Goal: Information Seeking & Learning: Understand process/instructions

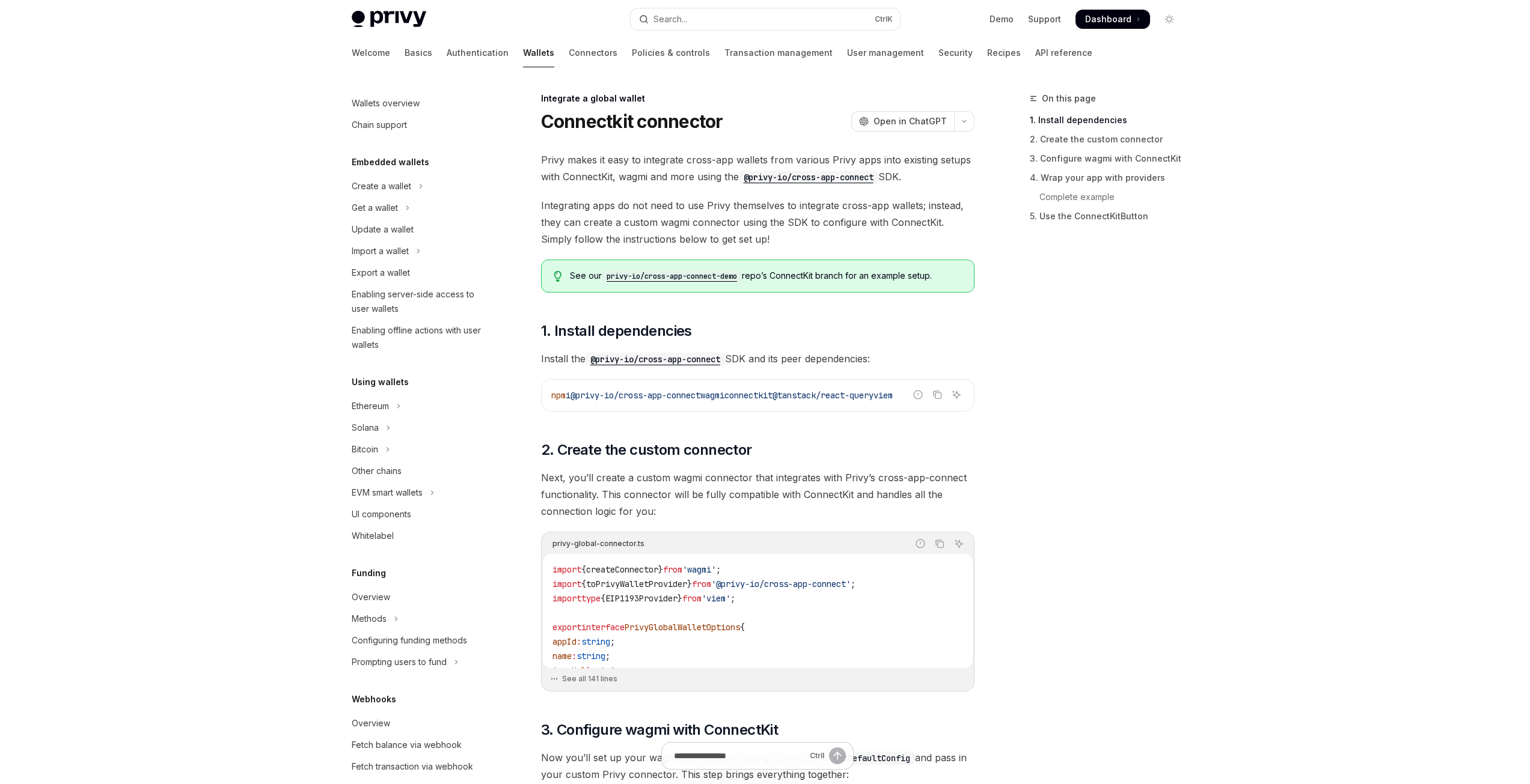
scroll to position [399, 0]
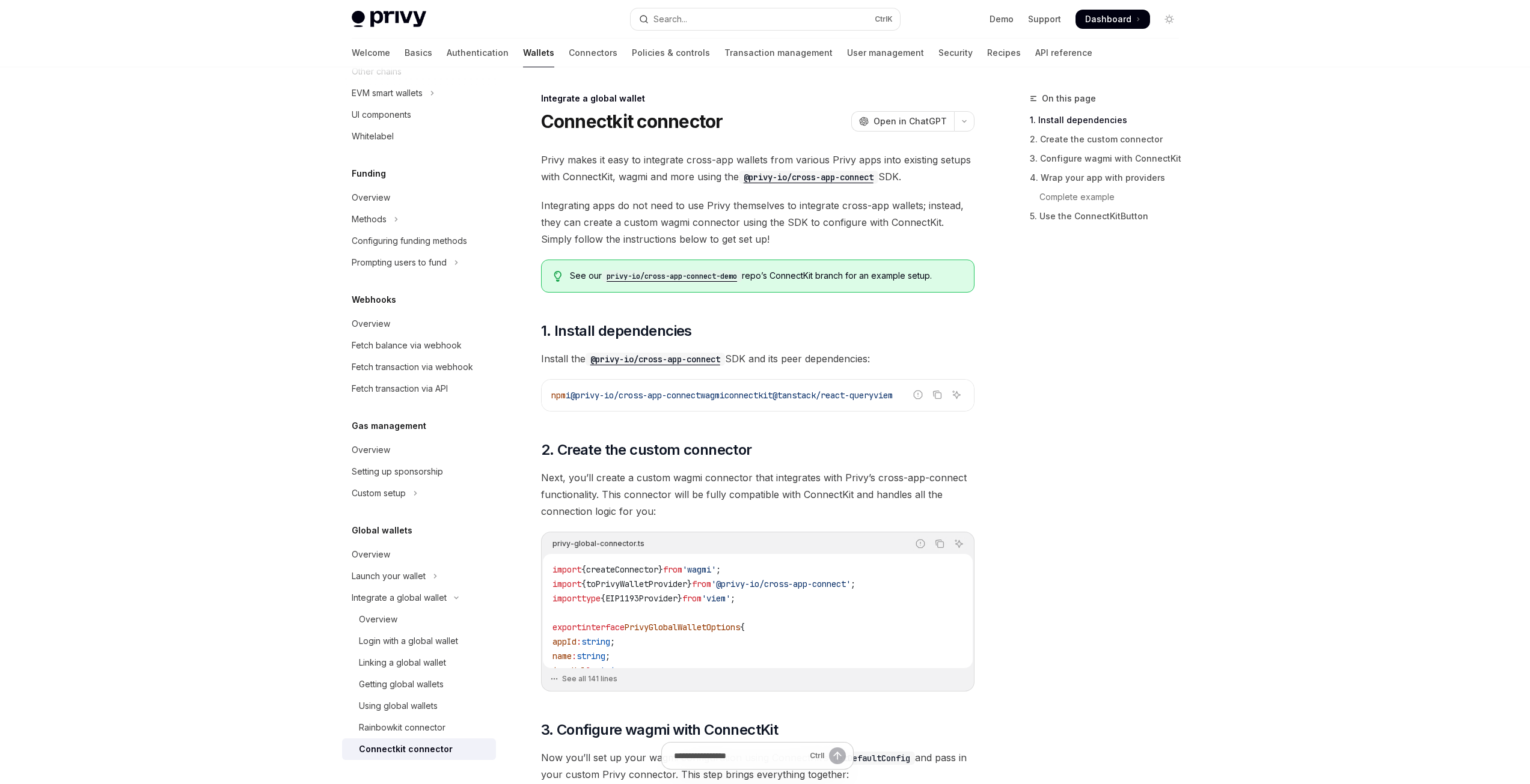
type textarea "*"
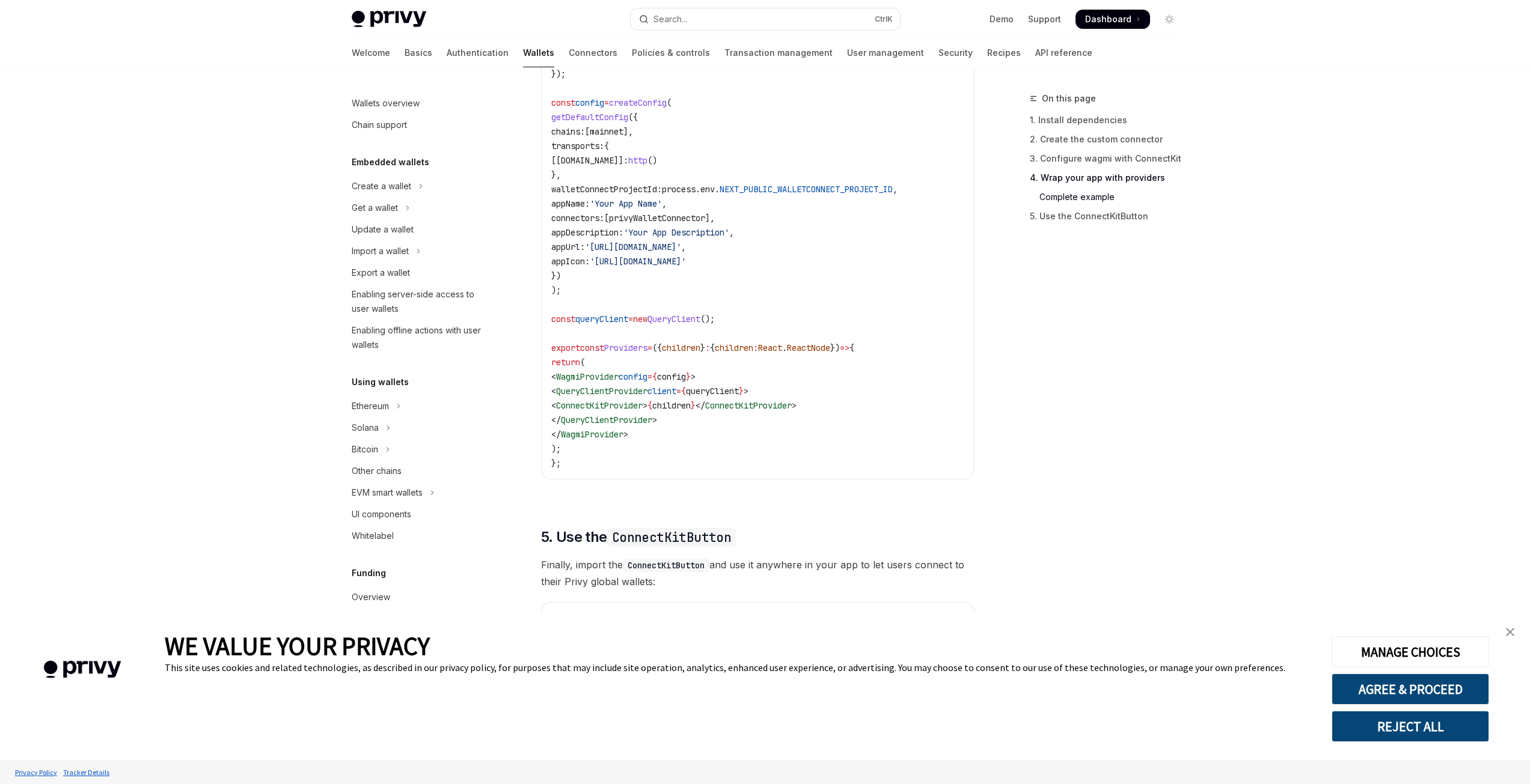
scroll to position [1983, 0]
click at [955, 426] on code "import { WagmiProvider , createConfig , http } from 'wagmi' ; import { mainnet …" at bounding box center [757, 193] width 413 height 548
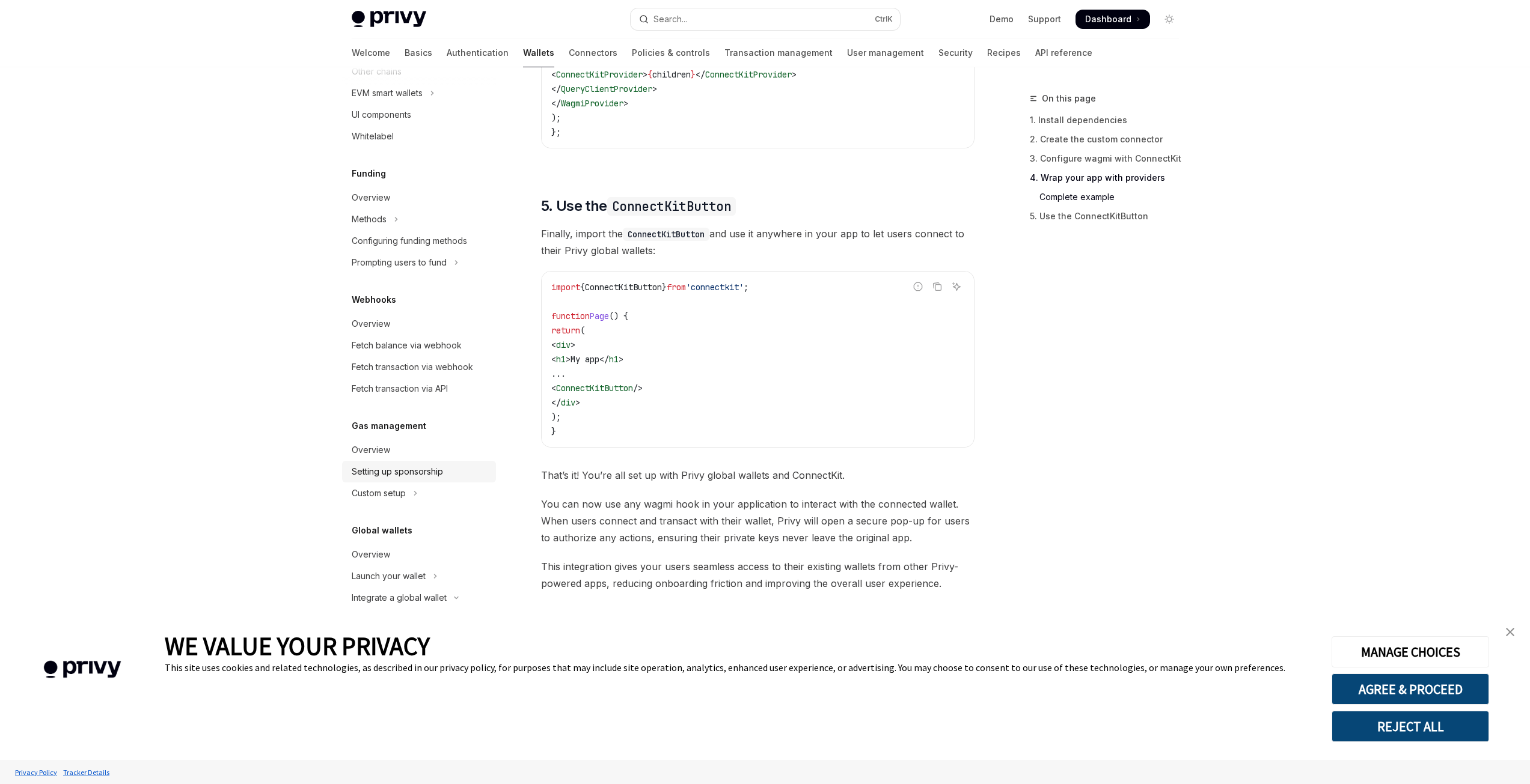
scroll to position [2312, 0]
click at [416, 599] on div "Integrate a global wallet" at bounding box center [400, 598] width 95 height 15
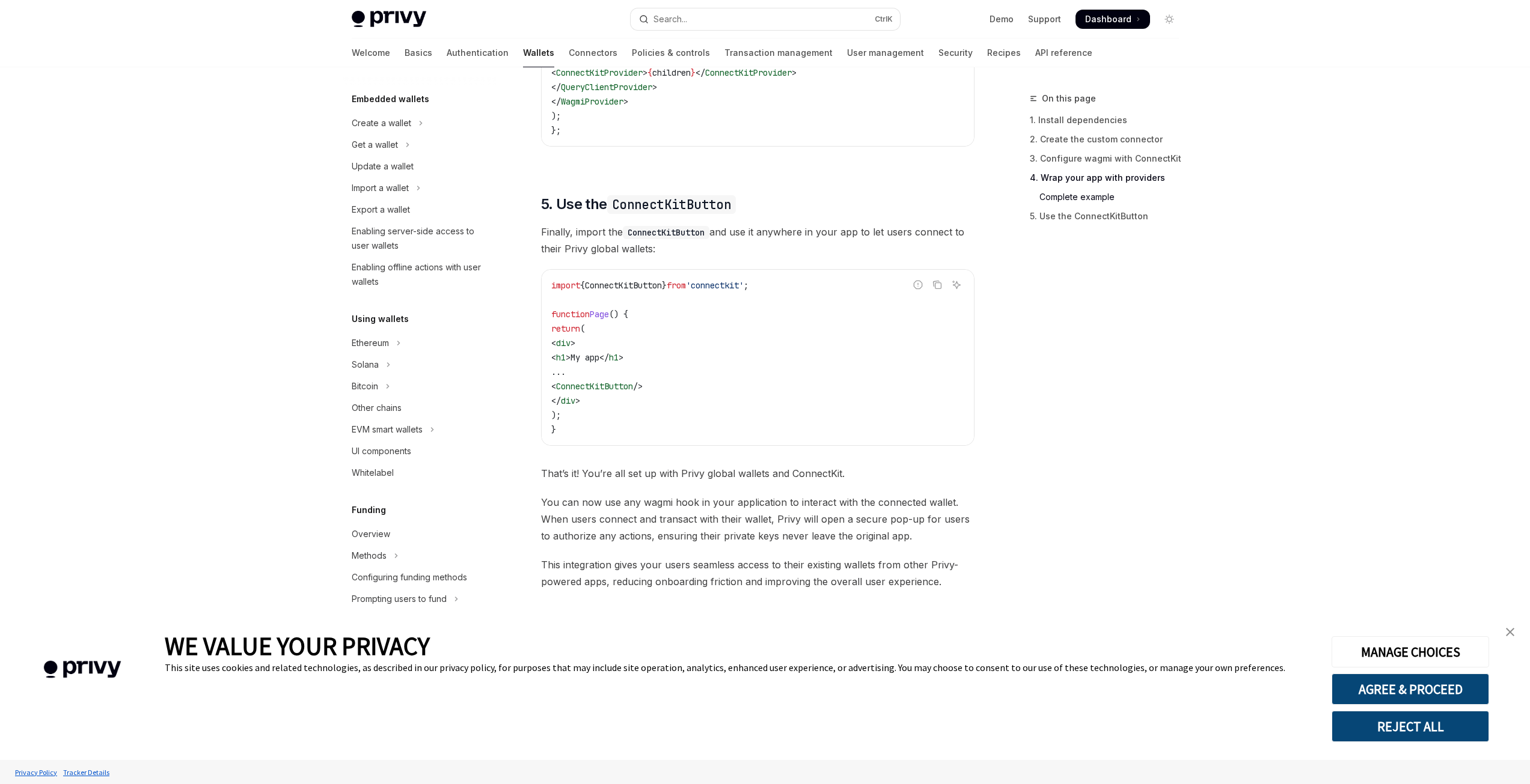
scroll to position [248, 0]
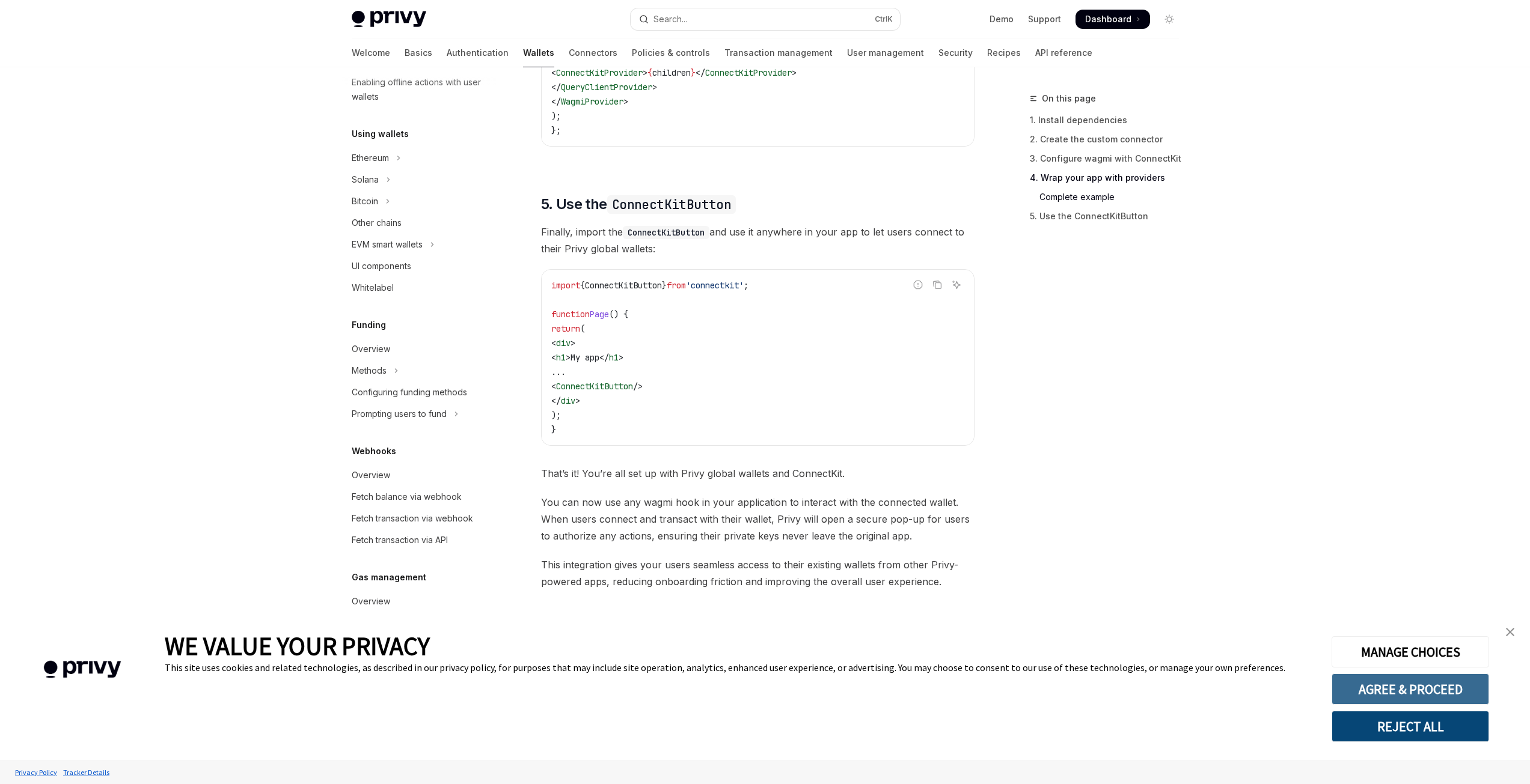
click at [1391, 682] on button "AGREE & PROCEED" at bounding box center [1410, 689] width 158 height 32
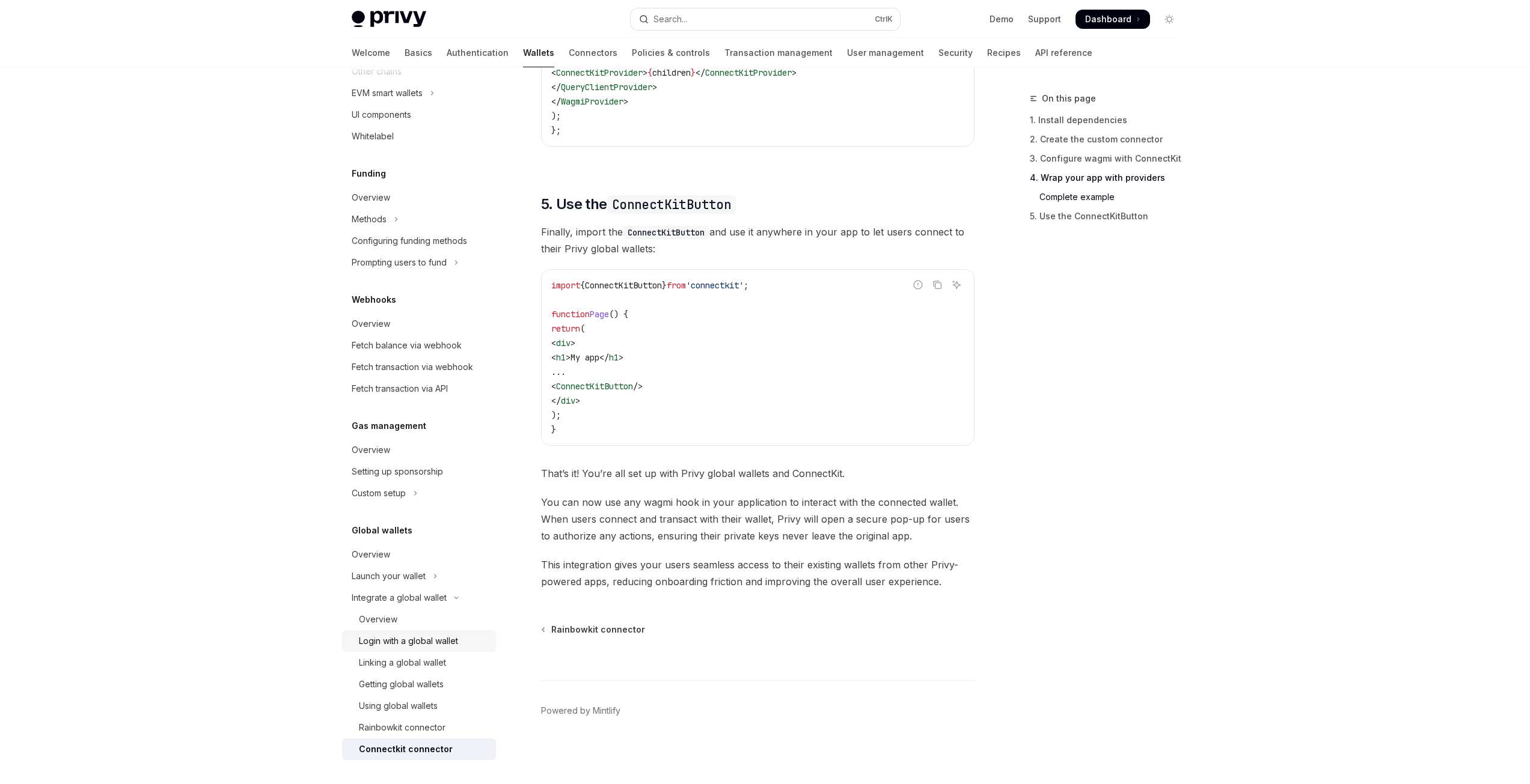
click at [414, 643] on div "Login with a global wallet" at bounding box center [408, 641] width 99 height 15
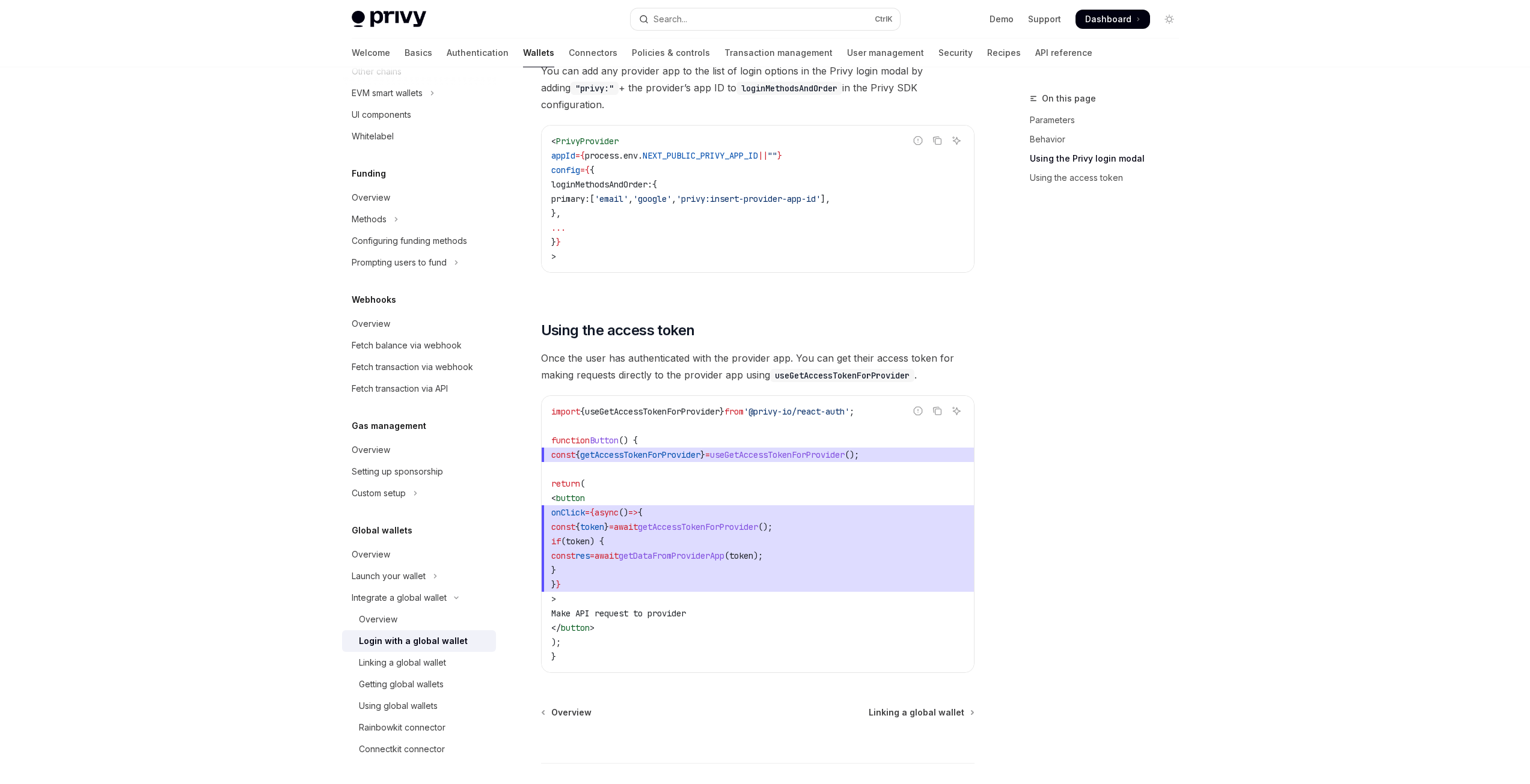
scroll to position [985, 0]
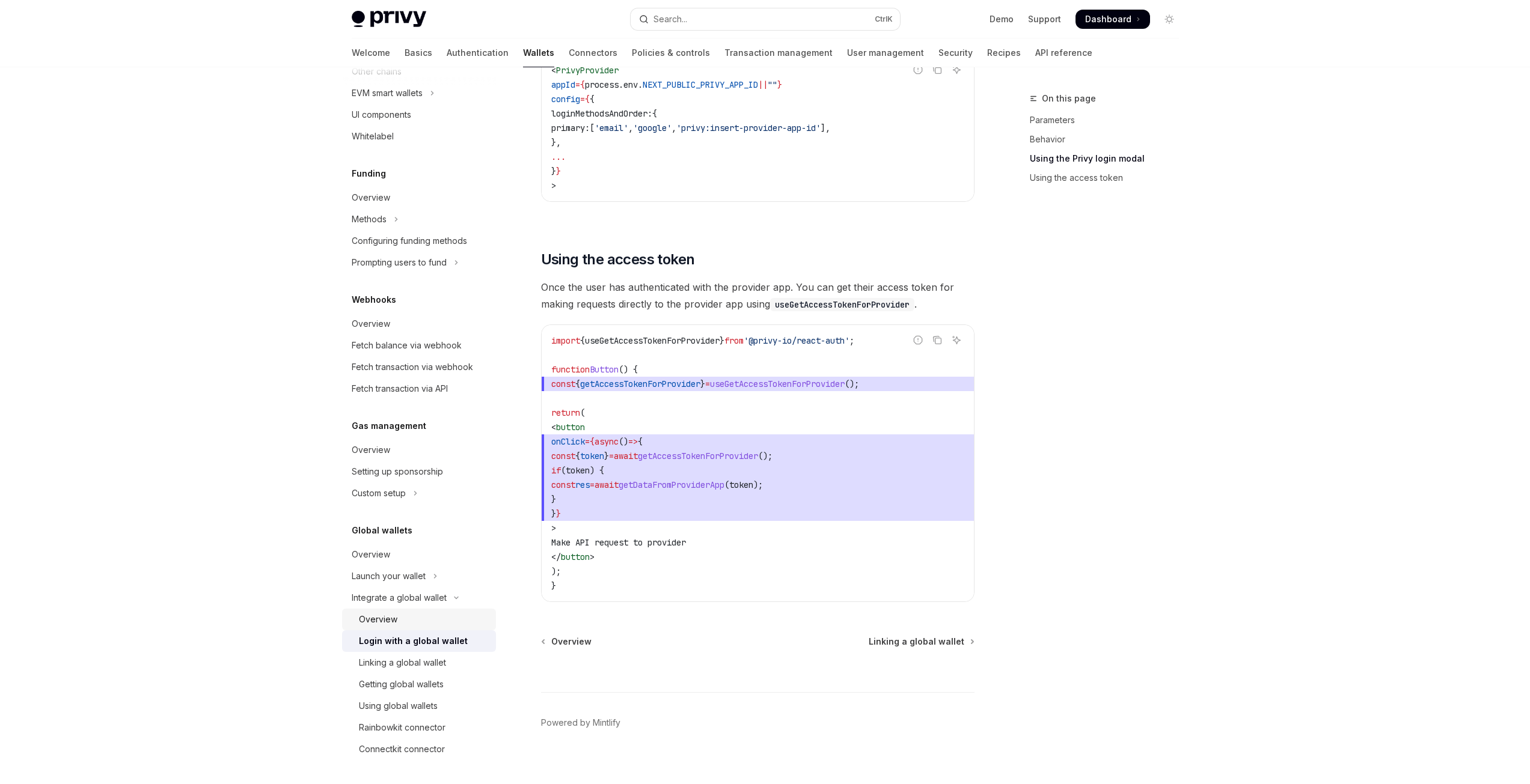
click at [411, 618] on div "Overview" at bounding box center [423, 619] width 130 height 15
type textarea "*"
